Goal: Transaction & Acquisition: Purchase product/service

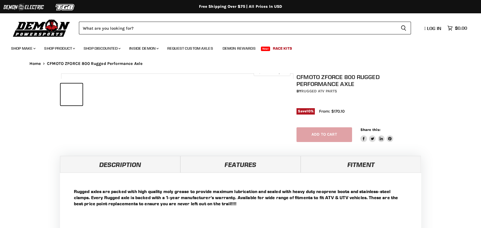
select select "******"
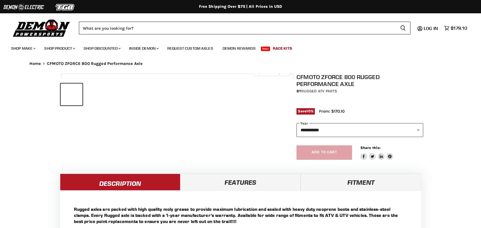
select select "******"
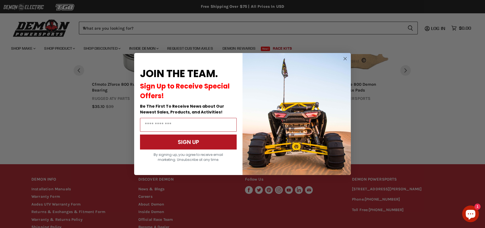
scroll to position [476, 0]
